Goal: Information Seeking & Learning: Learn about a topic

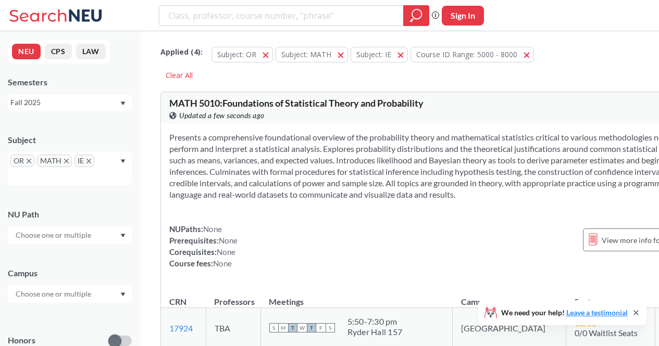
click at [246, 16] on input "search" at bounding box center [281, 16] width 229 height 18
click at [16, 7] on icon at bounding box center [57, 15] width 97 height 21
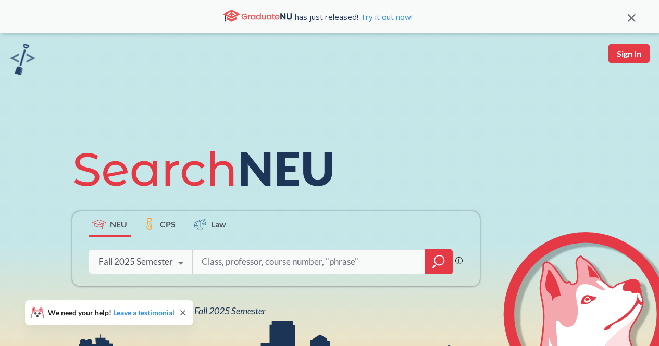
click at [240, 312] on span "NEU Fall 2025 Semester" at bounding box center [219, 310] width 91 height 11
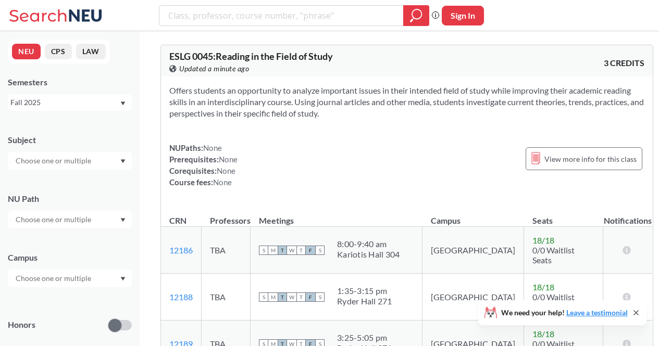
click at [282, 15] on input "search" at bounding box center [281, 16] width 229 height 18
type input "optimization"
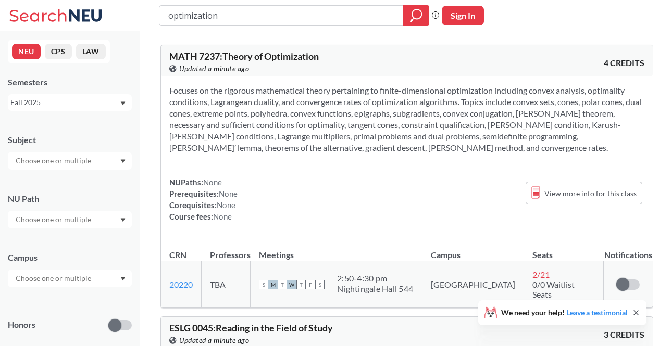
drag, startPoint x: 219, startPoint y: 10, endPoint x: 65, endPoint y: 20, distance: 154.5
click at [65, 20] on div "optimization Phrase search guarantees the exact search appears in the results. …" at bounding box center [329, 15] width 659 height 31
type input "o"
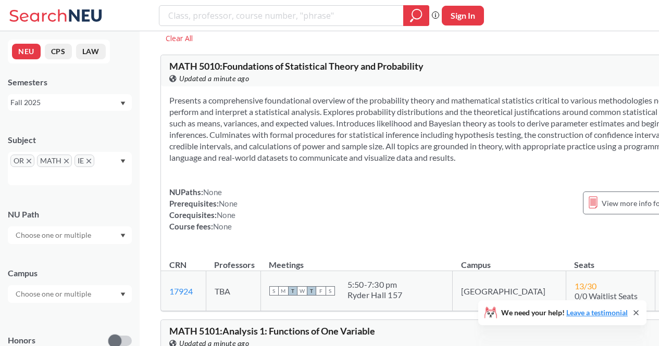
scroll to position [34, 0]
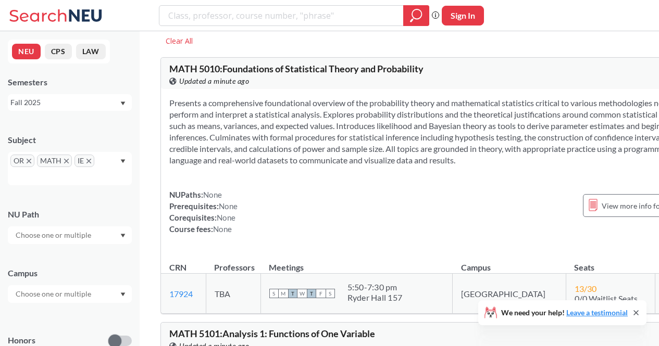
click at [638, 317] on div "We need your help! Leave a testimonial" at bounding box center [562, 312] width 168 height 25
click at [638, 312] on icon at bounding box center [636, 313] width 8 height 8
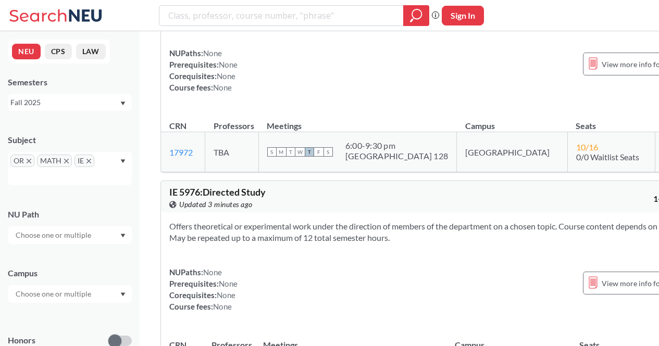
scroll to position [3874, 0]
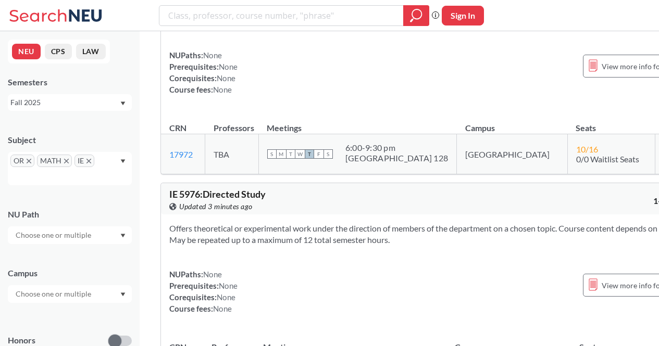
click at [411, 27] on section "Introduces data mining concepts and statistics/machine learning techniques for …" at bounding box center [435, 4] width 532 height 46
click at [393, 112] on div "Introduces data mining concepts and statistics/machine learning techniques for …" at bounding box center [435, 42] width 549 height 140
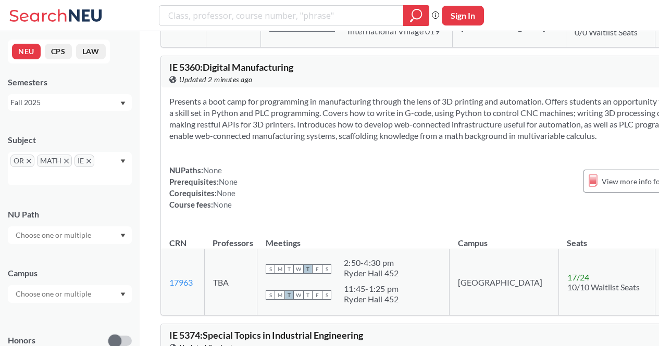
scroll to position [0, 0]
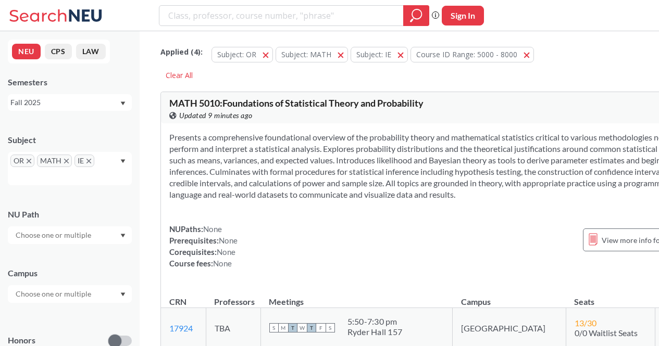
click at [105, 158] on div "OR MATH IE" at bounding box center [70, 168] width 124 height 33
click at [127, 151] on div "Subject OR MATH IE" at bounding box center [70, 154] width 124 height 61
click at [31, 162] on icon "X to remove pill" at bounding box center [29, 161] width 5 height 5
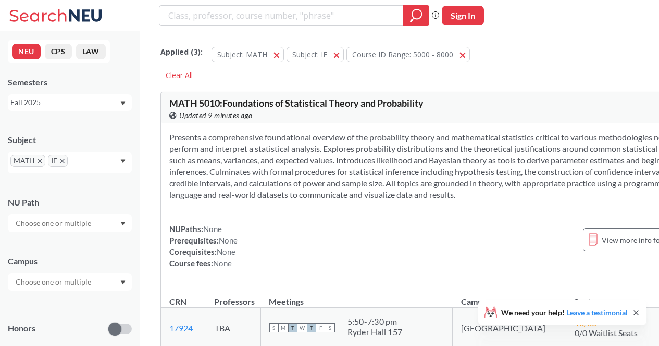
click at [32, 159] on span "MATH" at bounding box center [27, 161] width 35 height 12
click at [37, 160] on icon "X to remove pill" at bounding box center [39, 161] width 5 height 5
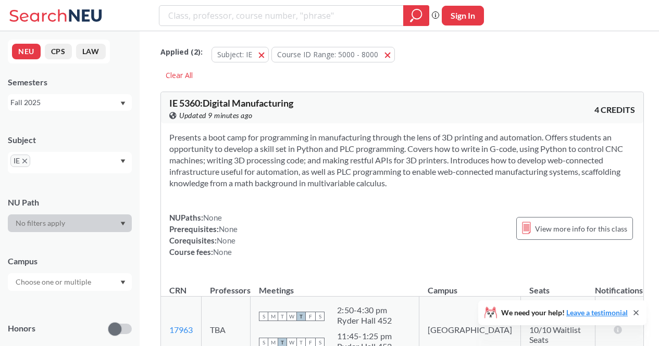
click at [26, 162] on icon "X to remove pill" at bounding box center [24, 161] width 5 height 5
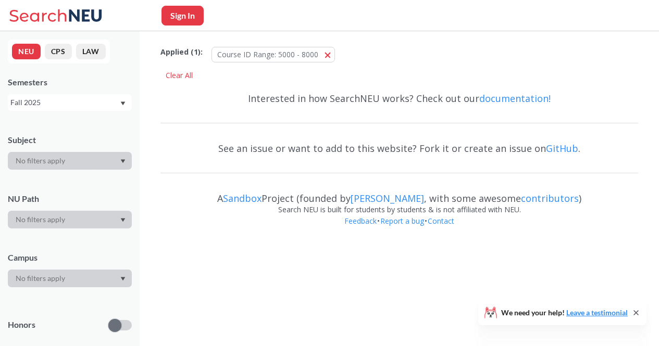
click at [46, 168] on div at bounding box center [70, 161] width 124 height 18
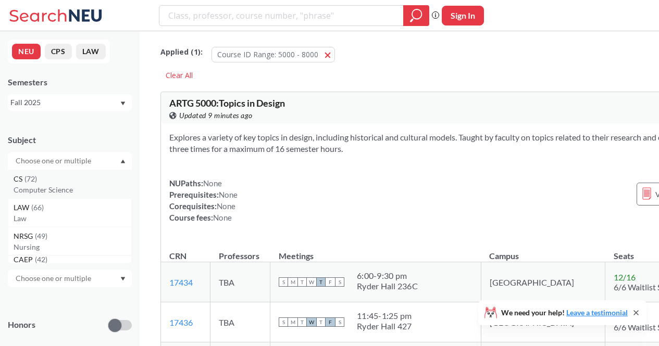
click at [43, 186] on p "Computer Science" at bounding box center [73, 190] width 118 height 10
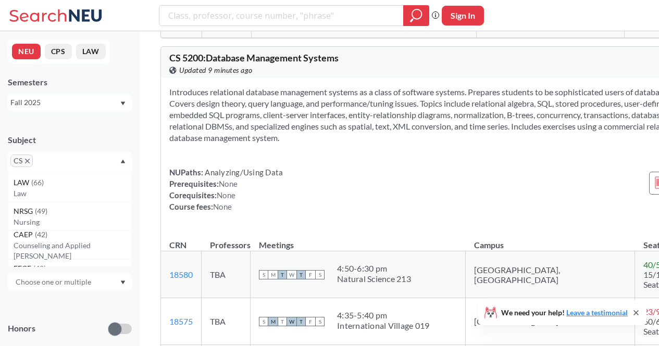
scroll to position [5333, 0]
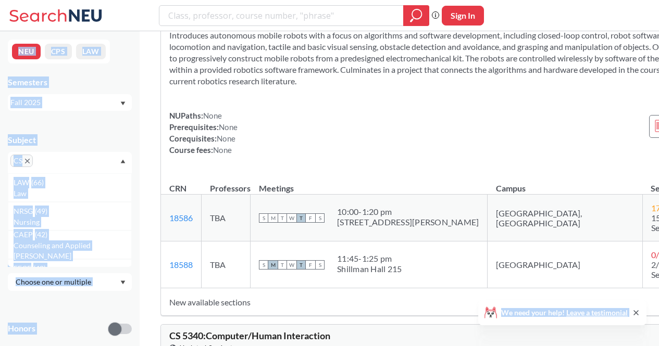
drag, startPoint x: 444, startPoint y: 234, endPoint x: 475, endPoint y: 30, distance: 207.1
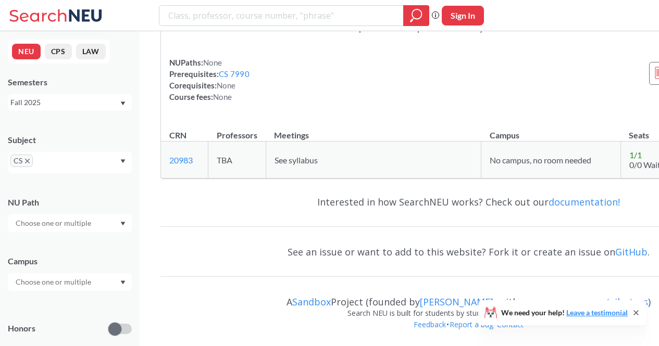
scroll to position [23119, 0]
click at [29, 161] on icon "X to remove pill" at bounding box center [27, 161] width 5 height 5
